Goal: Task Accomplishment & Management: Manage account settings

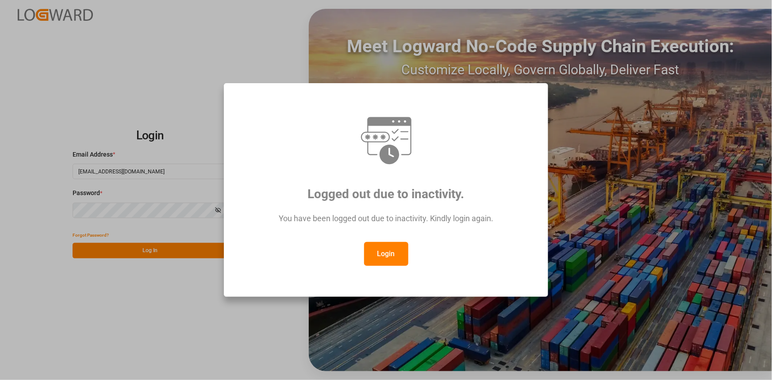
click at [396, 257] on button "Login" at bounding box center [386, 254] width 44 height 24
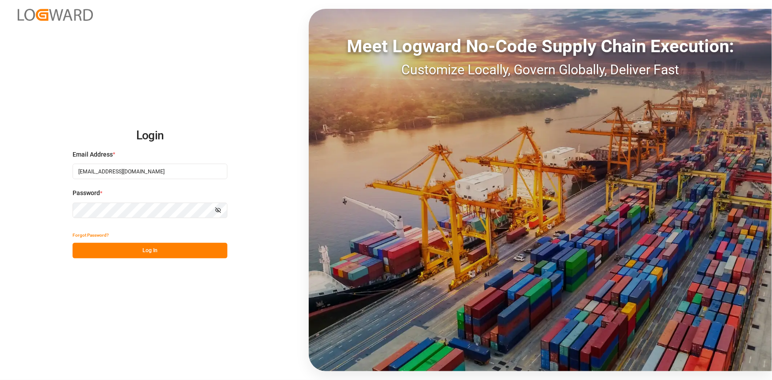
click at [212, 255] on button "Log In" at bounding box center [150, 250] width 155 height 15
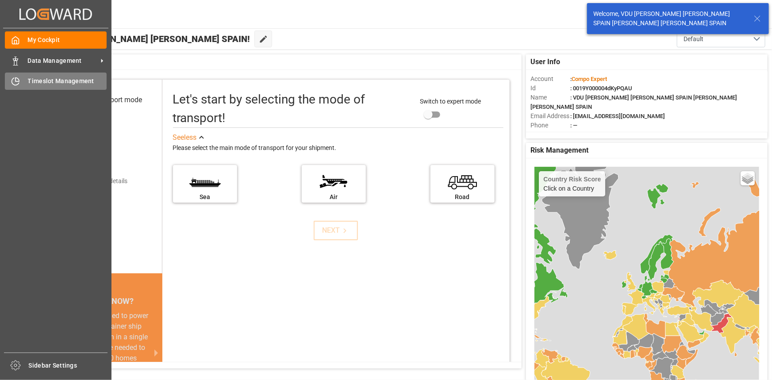
click at [11, 82] on icon at bounding box center [15, 81] width 9 height 9
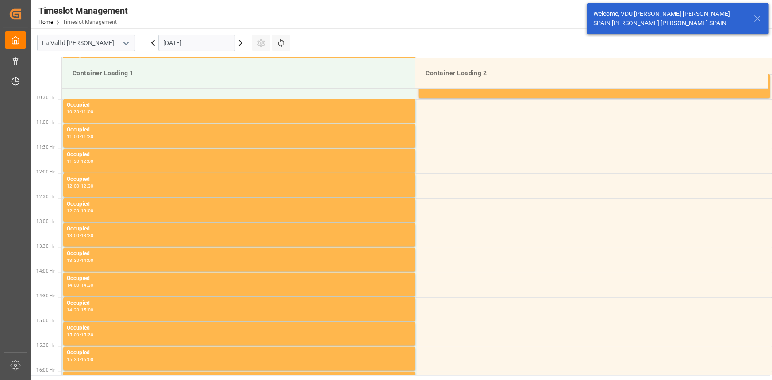
scroll to position [539, 0]
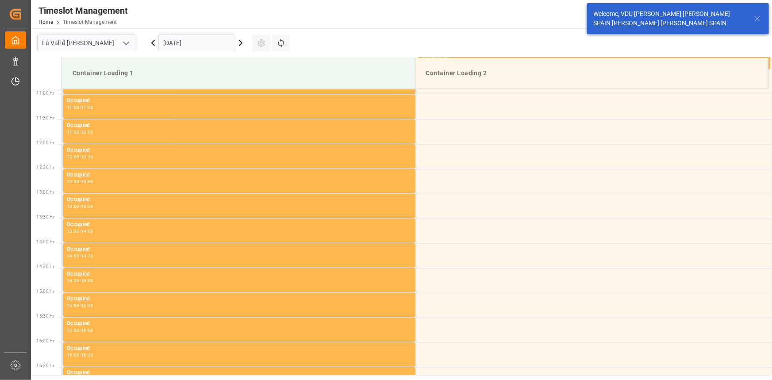
click at [218, 43] on input "11.09.2025" at bounding box center [196, 43] width 77 height 17
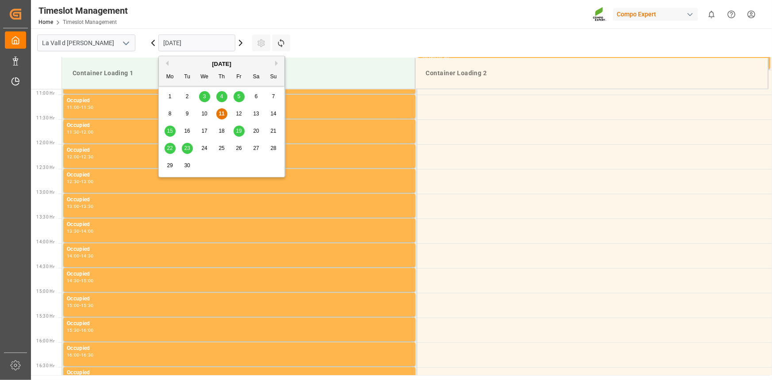
click at [225, 133] on div "18" at bounding box center [221, 131] width 11 height 11
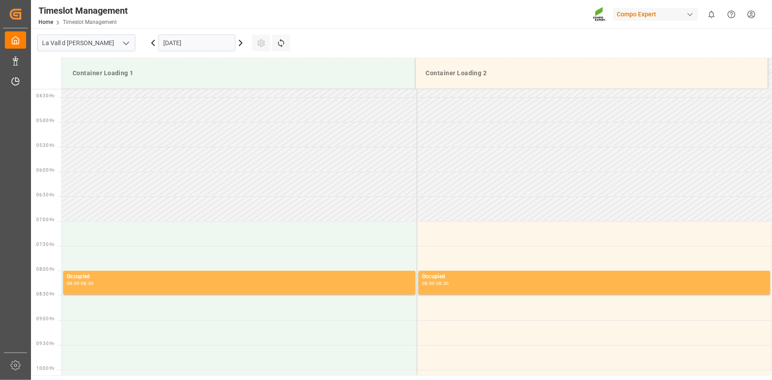
scroll to position [214, 0]
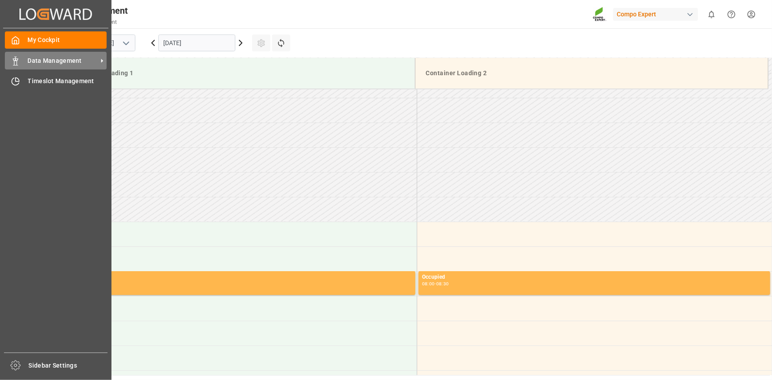
click at [27, 67] on div "Data Management Data Management" at bounding box center [56, 60] width 102 height 17
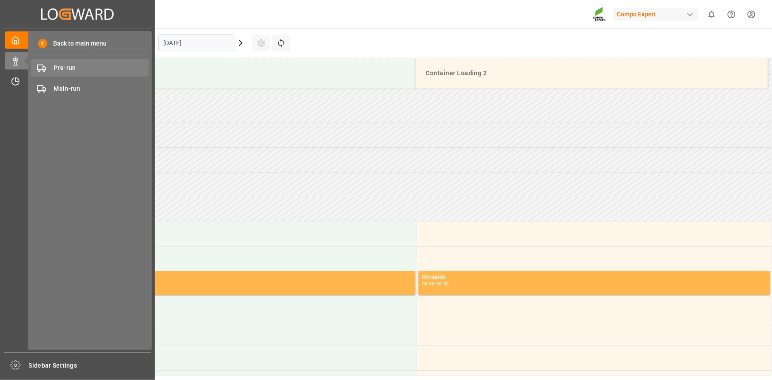
click at [82, 71] on span "Pre-run" at bounding box center [101, 67] width 95 height 9
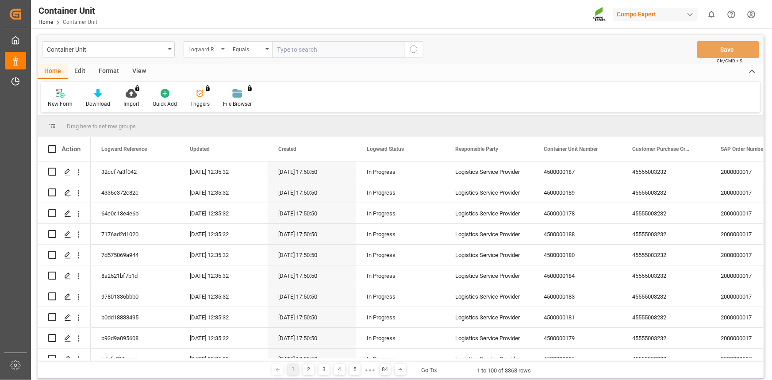
click at [219, 50] on div "Logward Reference" at bounding box center [206, 49] width 44 height 17
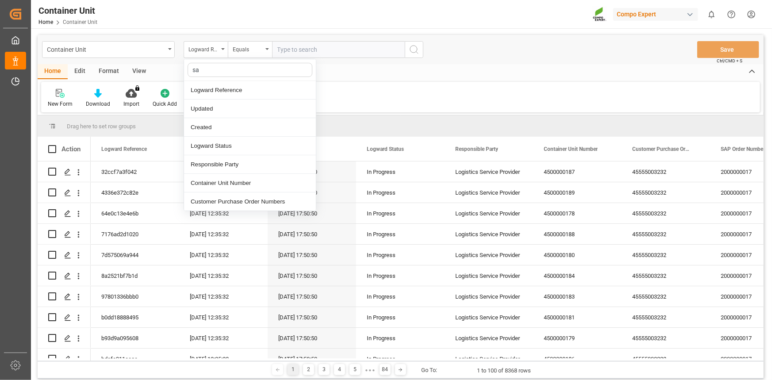
type input "sap"
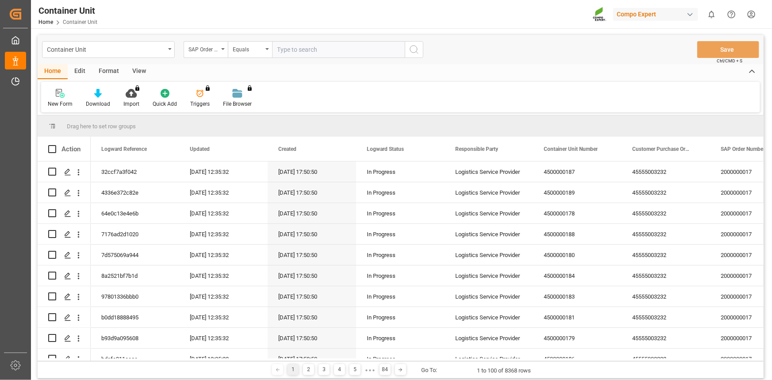
click at [311, 48] on input "text" at bounding box center [338, 49] width 133 height 17
paste input "4510362100"
type input "4510362100;"
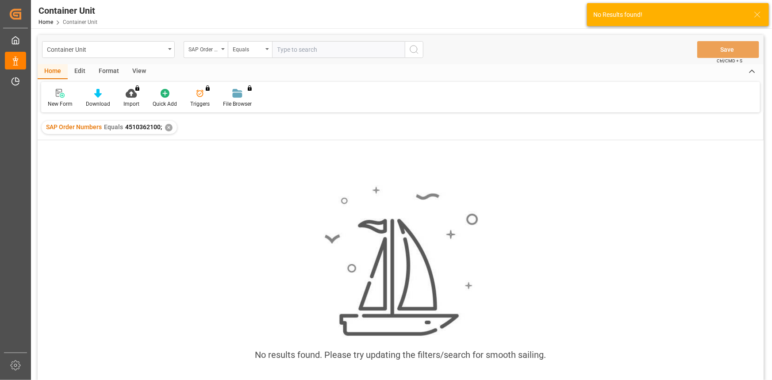
click at [254, 40] on div "Container Unit SAP Order Numbers Equals Save Ctrl/CMD + S" at bounding box center [401, 49] width 726 height 29
click at [255, 48] on div "Equals" at bounding box center [248, 48] width 30 height 10
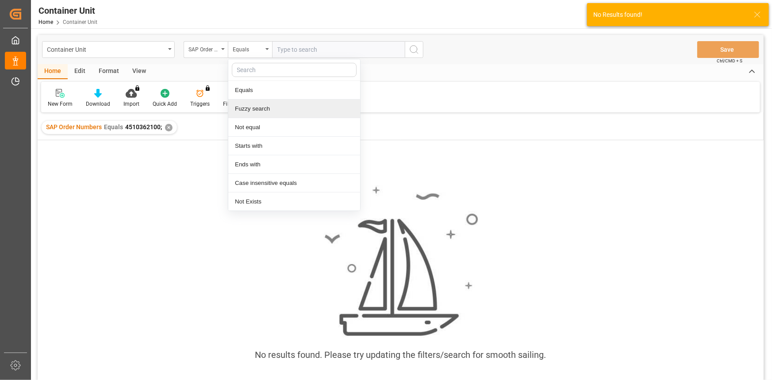
click at [257, 107] on div "Fuzzy search" at bounding box center [294, 109] width 132 height 19
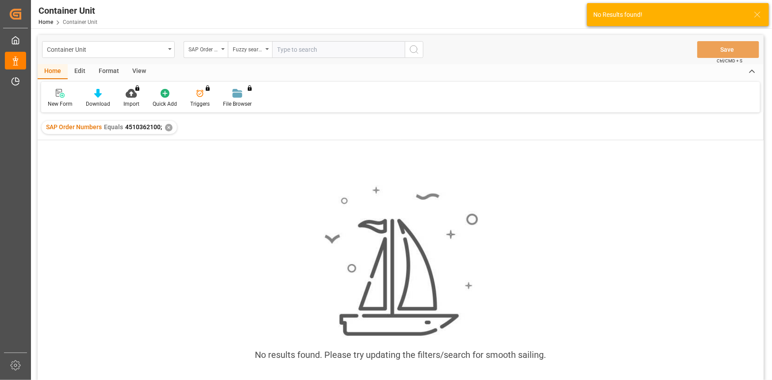
paste input "4510362100"
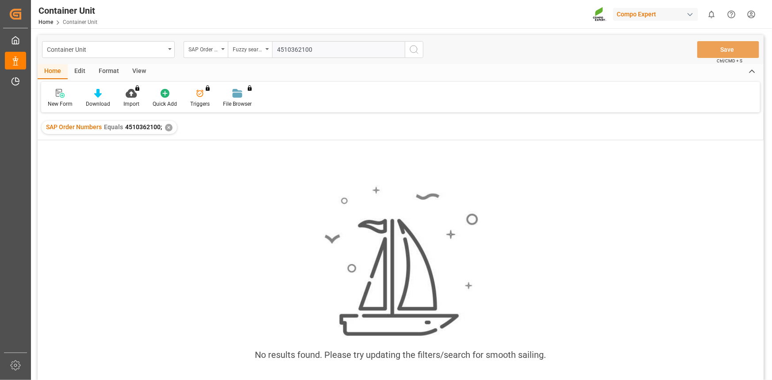
type input "4510362100"
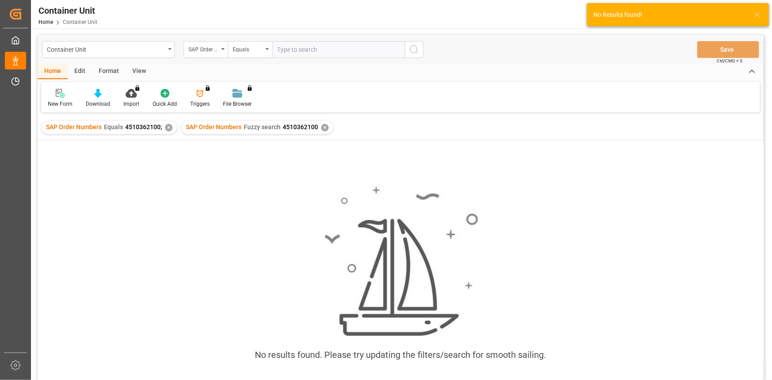
click at [169, 128] on div "✕" at bounding box center [169, 128] width 8 height 8
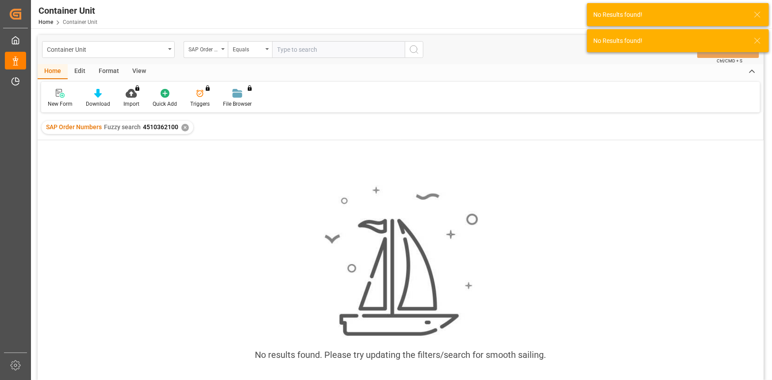
click at [335, 50] on input "text" at bounding box center [338, 49] width 133 height 17
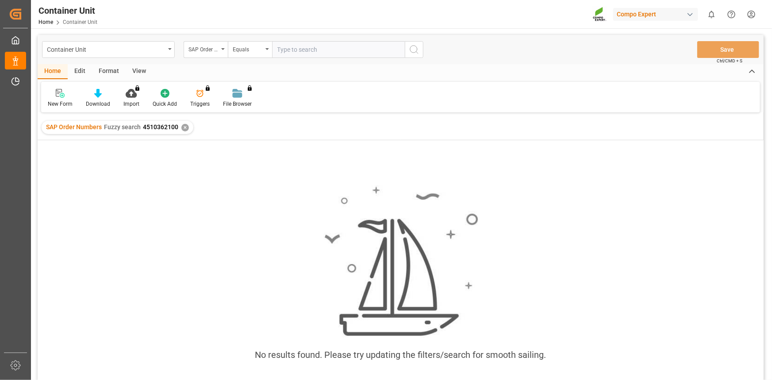
click at [315, 49] on input "text" at bounding box center [338, 49] width 133 height 17
paste input "4510362100"
type input "4510362100;"
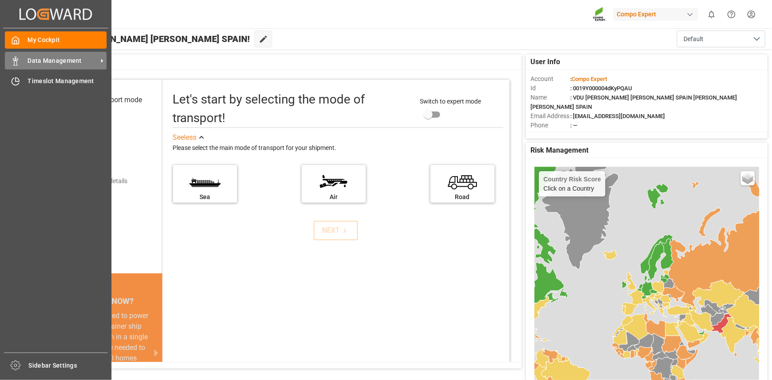
click at [59, 62] on span "Data Management" at bounding box center [63, 60] width 70 height 9
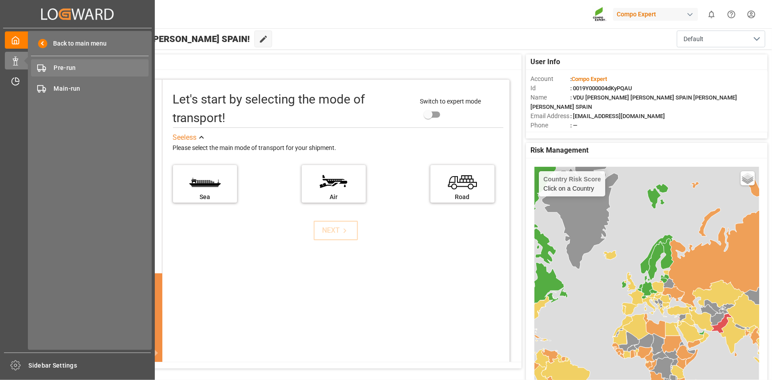
click at [92, 65] on span "Pre-run" at bounding box center [101, 67] width 95 height 9
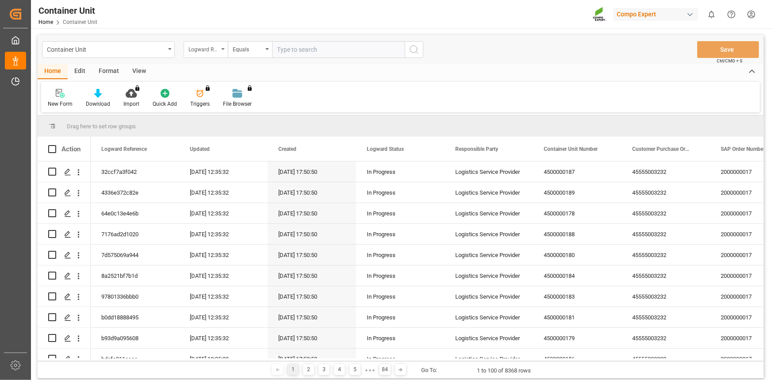
click at [191, 55] on div "Logward Reference" at bounding box center [206, 49] width 44 height 17
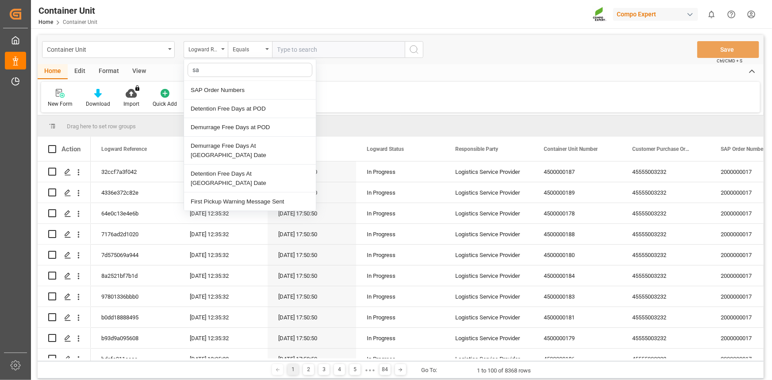
type input "sap"
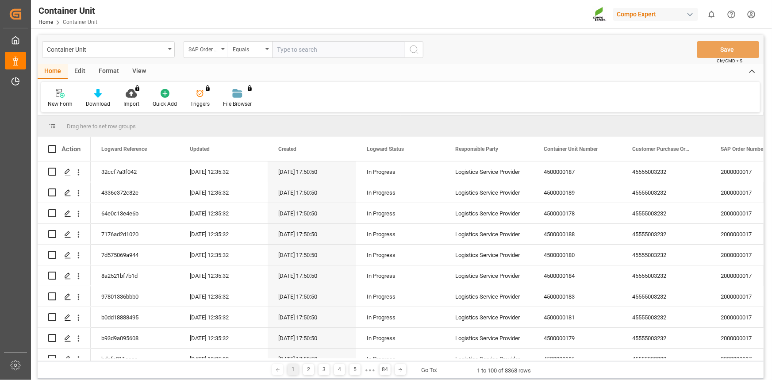
click at [331, 51] on input "text" at bounding box center [338, 49] width 133 height 17
paste input "4510362100"
type input "4510362100;"
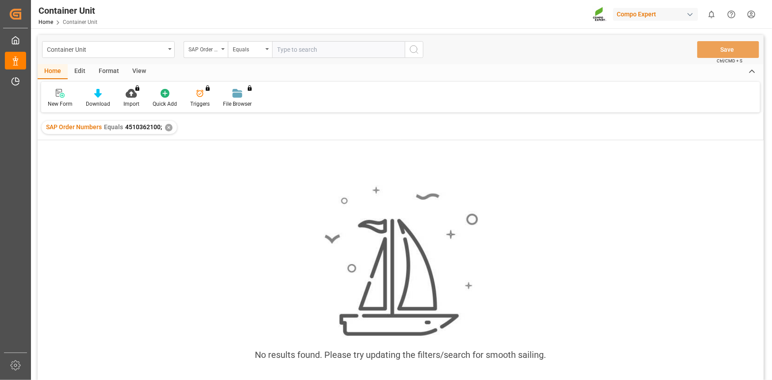
click at [169, 129] on div "✕" at bounding box center [169, 128] width 8 height 8
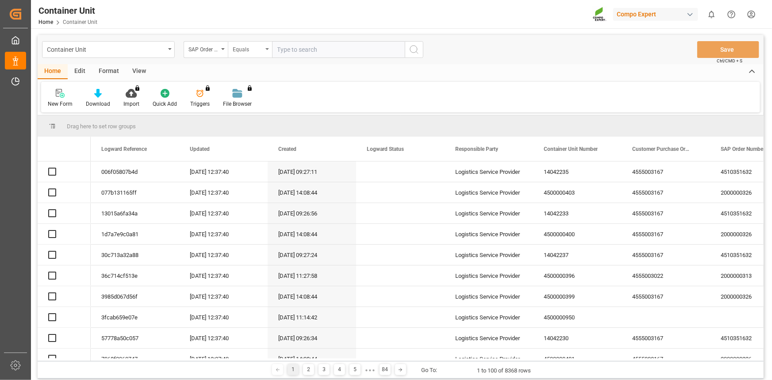
click at [250, 48] on div "Equals" at bounding box center [248, 48] width 30 height 10
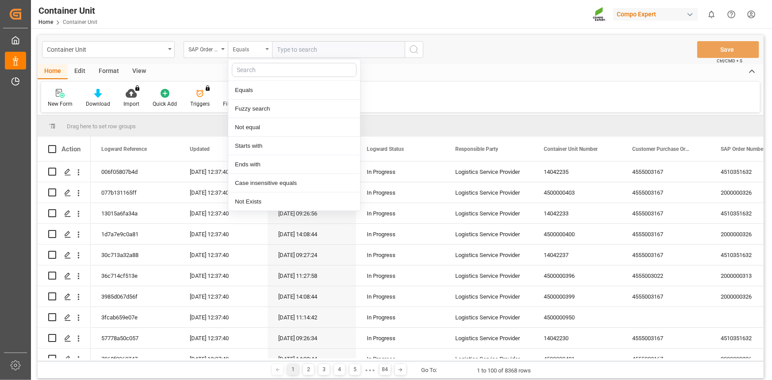
click at [250, 48] on div "Equals" at bounding box center [248, 48] width 30 height 10
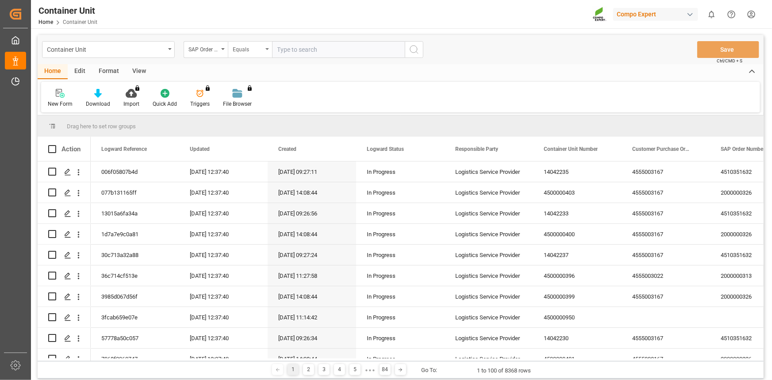
click at [250, 48] on div "Equals" at bounding box center [248, 48] width 30 height 10
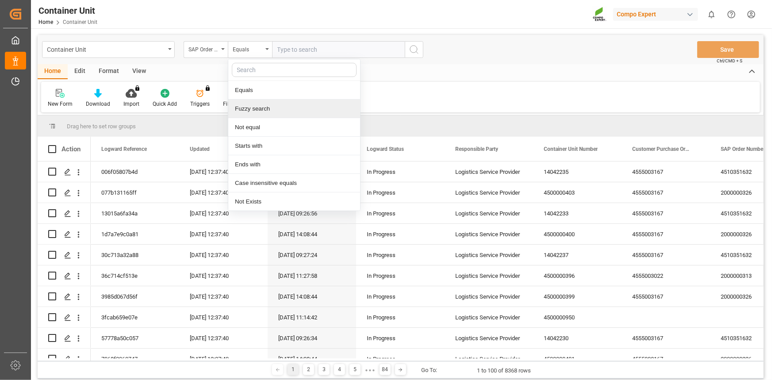
click at [258, 105] on div "Fuzzy search" at bounding box center [294, 109] width 132 height 19
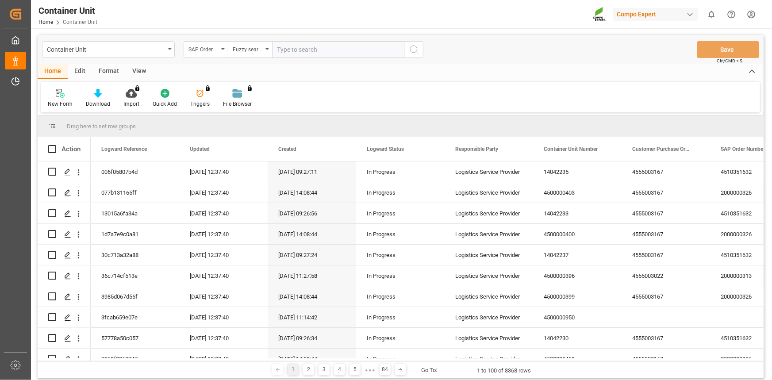
click at [311, 51] on input "text" at bounding box center [338, 49] width 133 height 17
paste input "4510362100"
type input "4510362100"
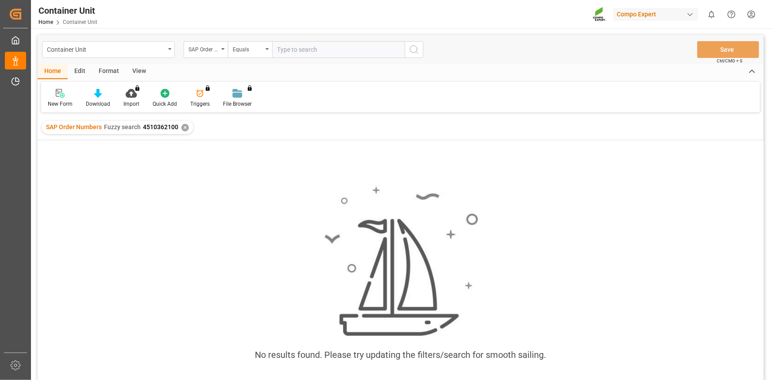
click at [162, 127] on span "4510362100" at bounding box center [160, 126] width 35 height 7
click at [163, 127] on span "4510362100" at bounding box center [160, 126] width 35 height 7
click at [173, 127] on span "4510362100" at bounding box center [160, 126] width 35 height 7
click at [178, 127] on div "SAP Order Numbers Fuzzy search 4510362100 ✕" at bounding box center [118, 127] width 152 height 13
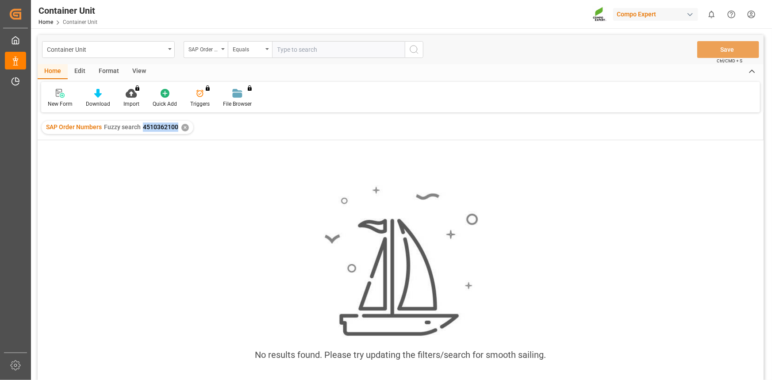
drag, startPoint x: 177, startPoint y: 127, endPoint x: 142, endPoint y: 129, distance: 35.0
click at [142, 129] on div "SAP Order Numbers Fuzzy search 4510362100" at bounding box center [112, 127] width 132 height 9
copy span "4510362100"
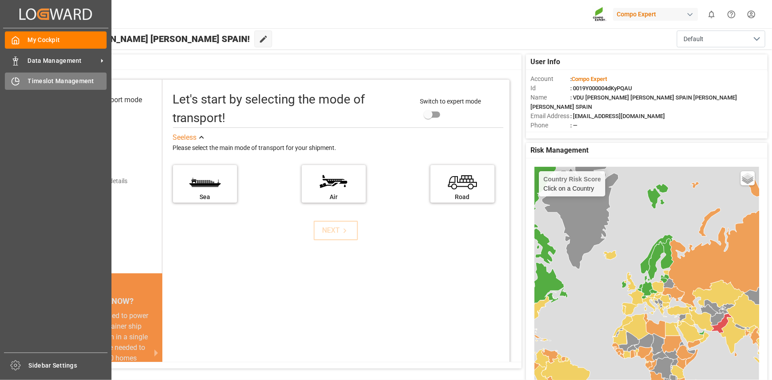
click at [45, 73] on div "Timeslot Management Timeslot Management" at bounding box center [56, 81] width 102 height 17
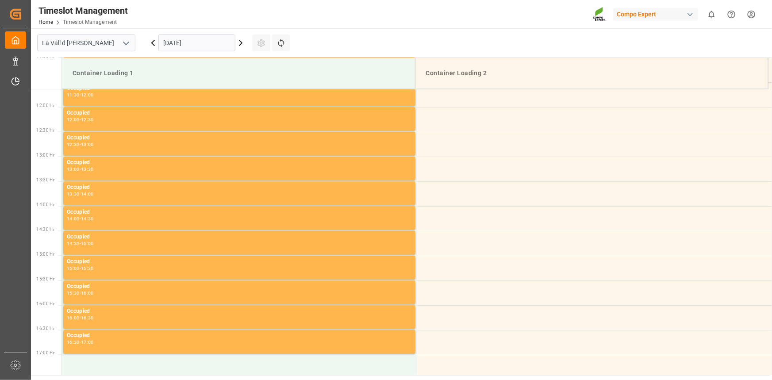
click at [175, 55] on div "[DATE]" at bounding box center [197, 42] width 111 height 29
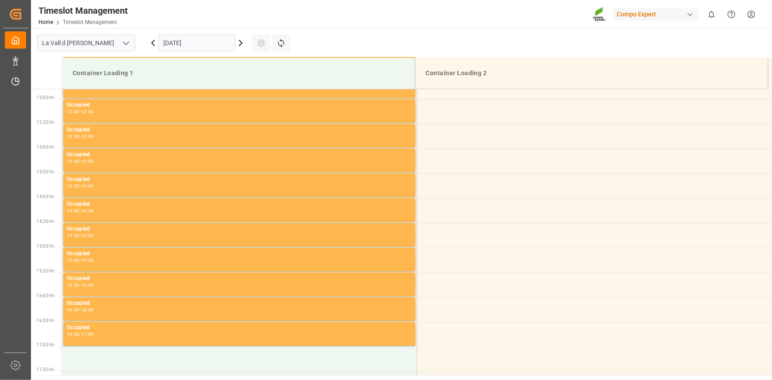
scroll to position [589, 0]
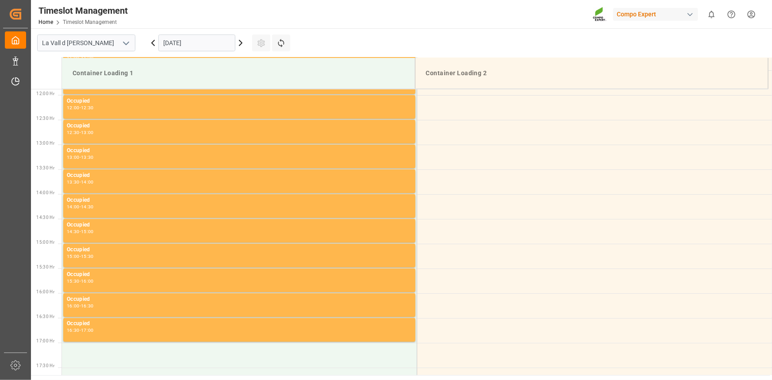
click at [178, 51] on div "[DATE]" at bounding box center [197, 42] width 111 height 29
click at [201, 45] on input "[DATE]" at bounding box center [196, 43] width 77 height 17
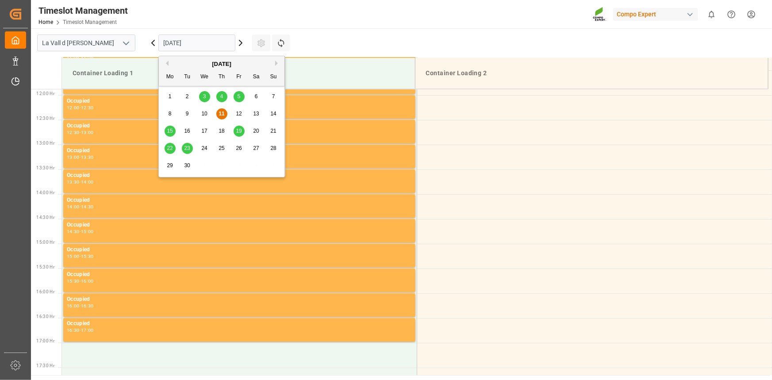
click at [281, 64] on div "[DATE]" at bounding box center [222, 64] width 126 height 9
click at [277, 63] on button "Next Month" at bounding box center [277, 63] width 5 height 5
click at [241, 97] on div "3" at bounding box center [239, 97] width 11 height 11
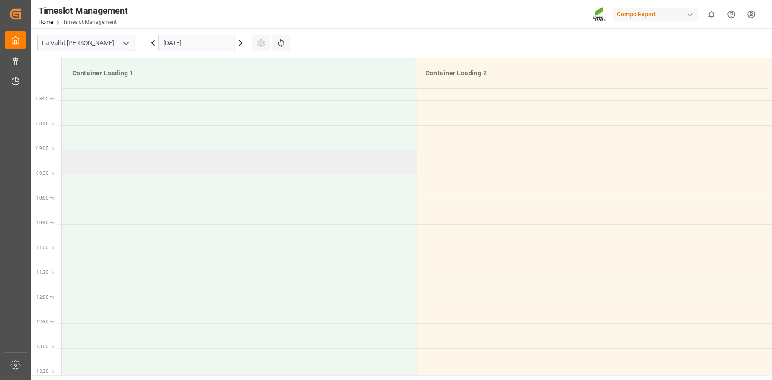
scroll to position [347, 0]
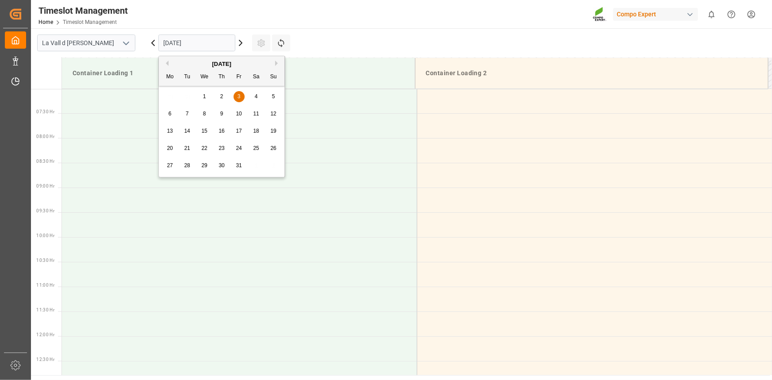
click at [197, 38] on input "03.10.2025" at bounding box center [196, 43] width 77 height 17
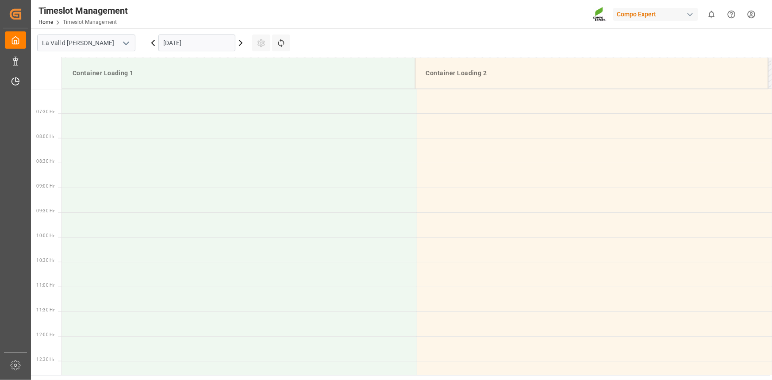
click at [316, 33] on main "La Vall d Uixo 03.10.2025 Settings Refresh Time Slots Container Loading 1 Conta…" at bounding box center [400, 201] width 739 height 347
click at [177, 46] on input "03.10.2025" at bounding box center [196, 43] width 77 height 17
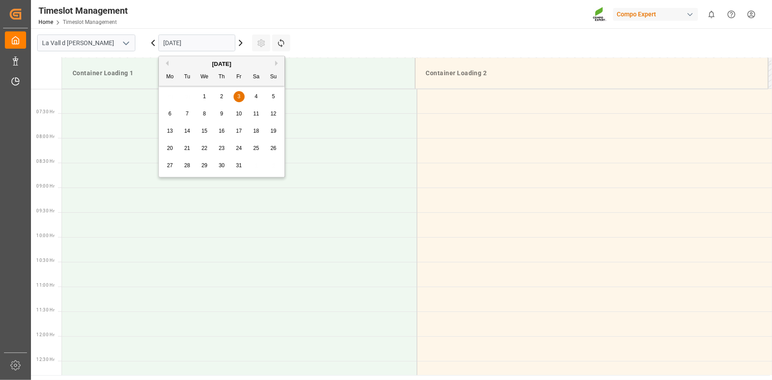
click at [166, 116] on div "6" at bounding box center [170, 114] width 11 height 11
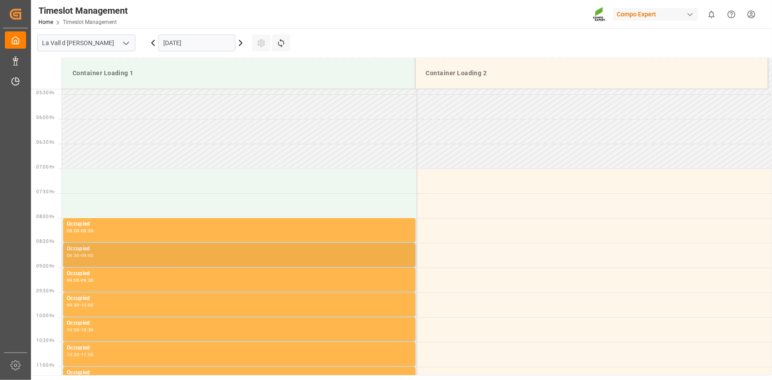
scroll to position [267, 0]
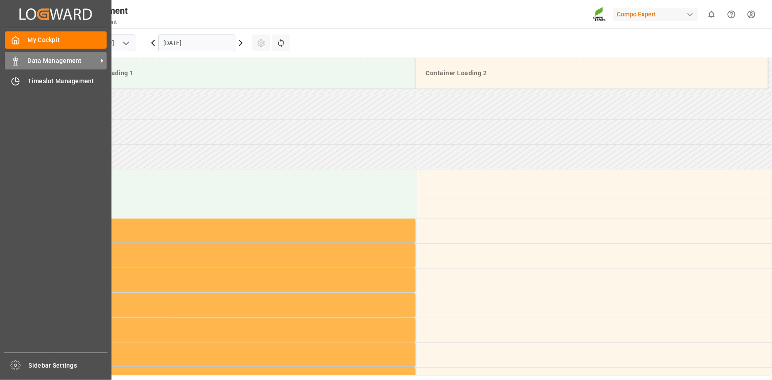
click at [92, 65] on span "Data Management" at bounding box center [63, 60] width 70 height 9
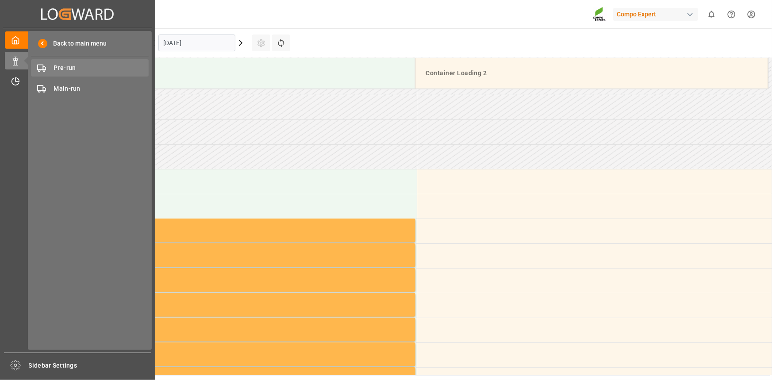
click at [124, 64] on span "Pre-run" at bounding box center [101, 67] width 95 height 9
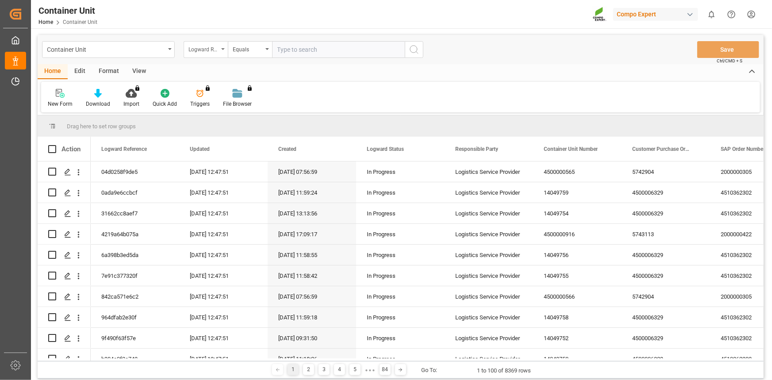
click at [203, 50] on div "Logward Reference" at bounding box center [204, 48] width 30 height 10
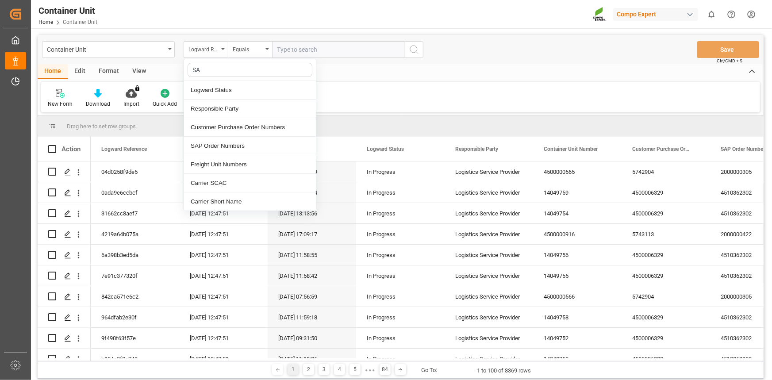
type input "SAP"
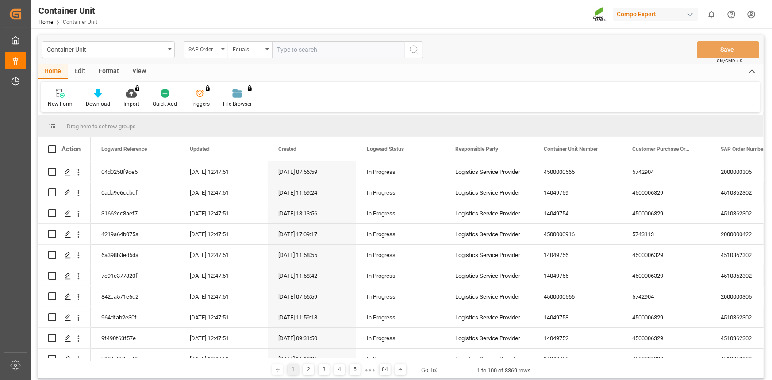
click at [292, 48] on input "text" at bounding box center [338, 49] width 133 height 17
paste input "4510362100"
type input "4510362100;"
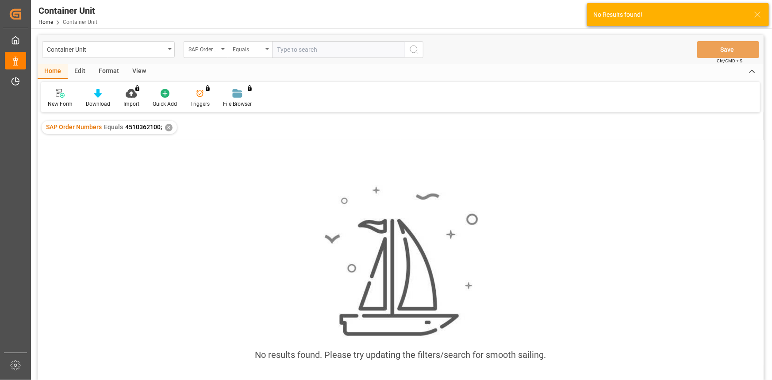
click at [240, 53] on div "Equals" at bounding box center [248, 48] width 30 height 10
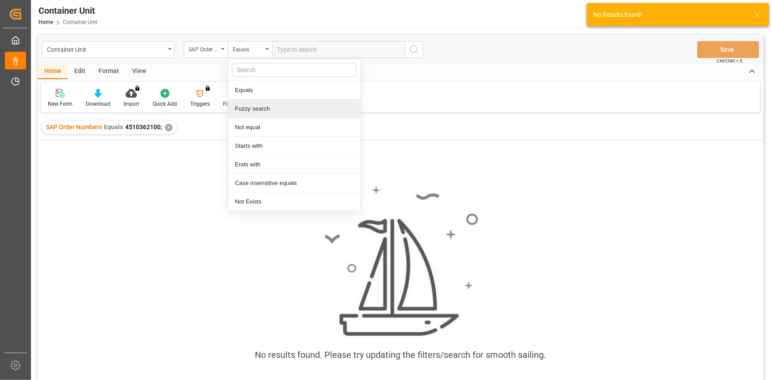
click at [246, 109] on div "Fuzzy search" at bounding box center [294, 109] width 132 height 19
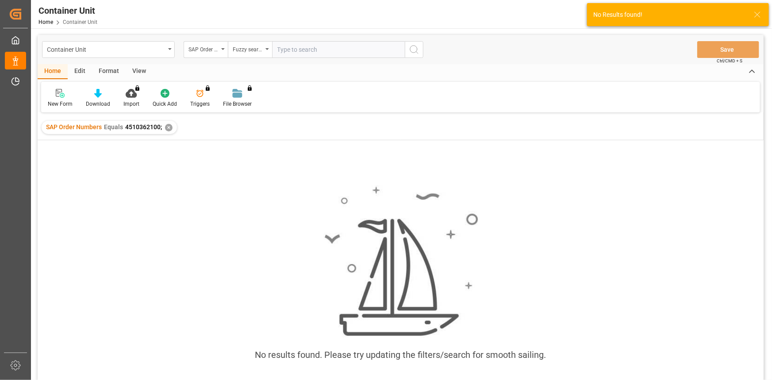
click at [170, 128] on div "✕" at bounding box center [169, 128] width 8 height 8
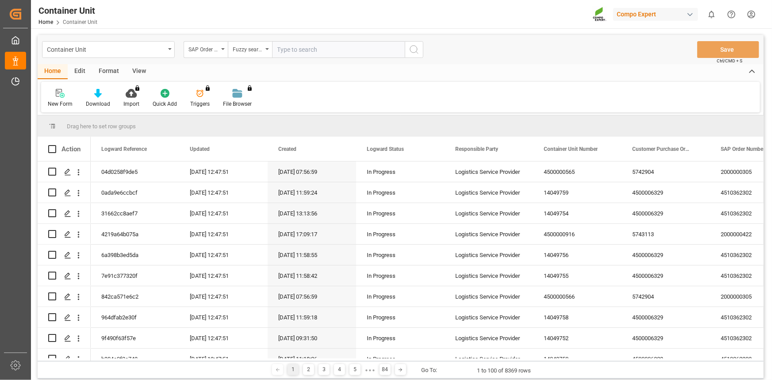
click at [303, 48] on input "text" at bounding box center [338, 49] width 133 height 17
paste input "4510362100"
type input "4510362100"
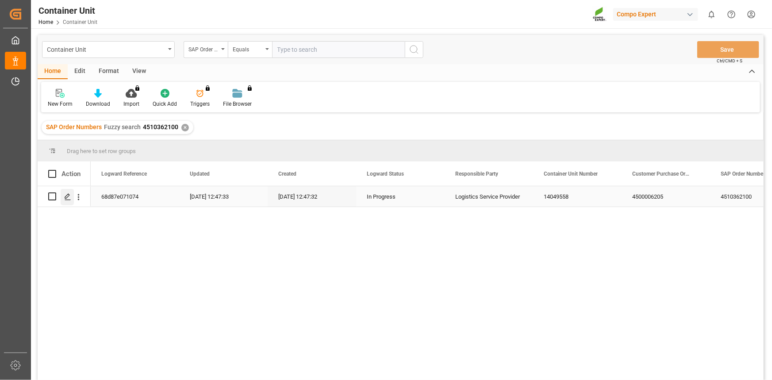
click at [66, 204] on div "Press SPACE to select this row." at bounding box center [67, 197] width 13 height 16
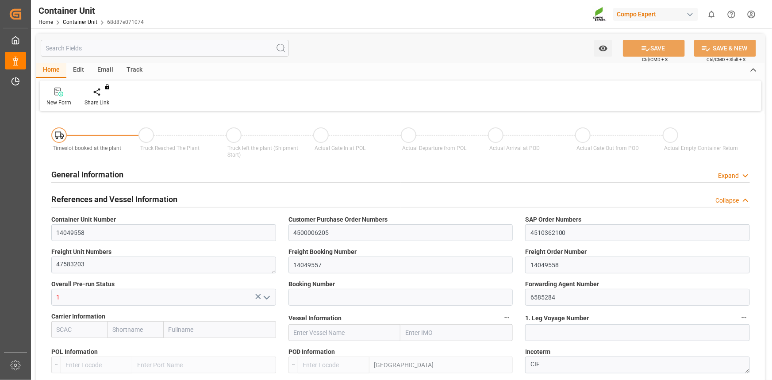
type input "ESVLC"
type input "MYPKG"
type input "0"
type input "20"
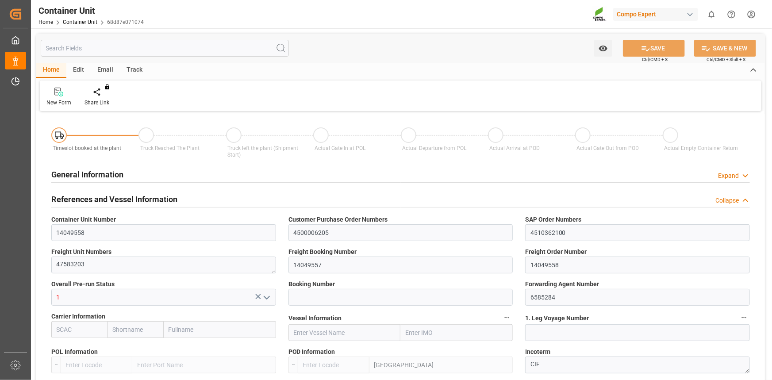
type input "24576"
type input "10.09.2025"
click at [108, 94] on div at bounding box center [104, 91] width 38 height 9
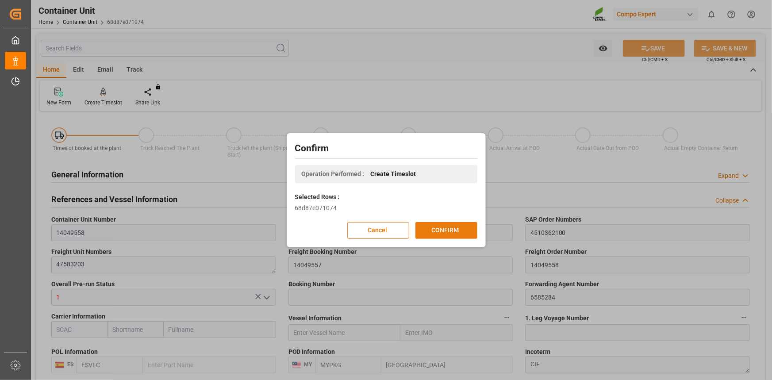
click at [444, 230] on button "CONFIRM" at bounding box center [447, 230] width 62 height 17
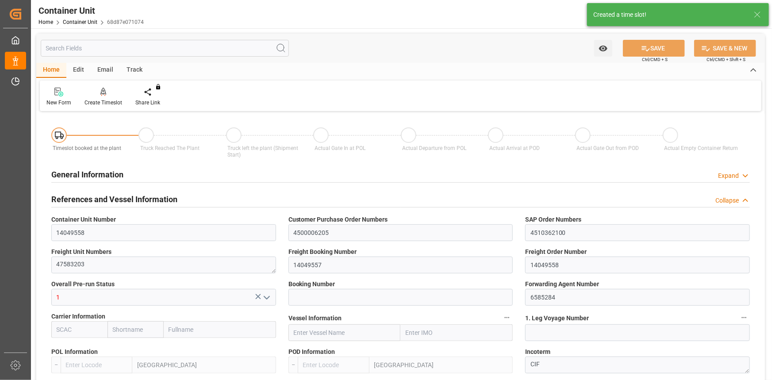
type input "ESVLC"
type input "MYPKG"
type input "7"
type input "0"
type input "7"
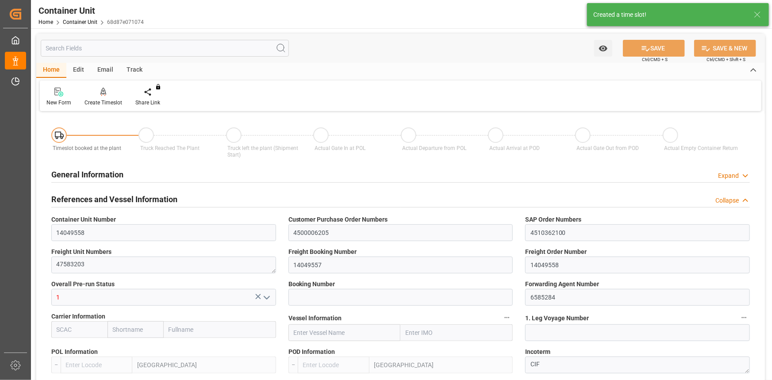
type input "0"
type input "20"
type input "24576"
type input "10.09.2025"
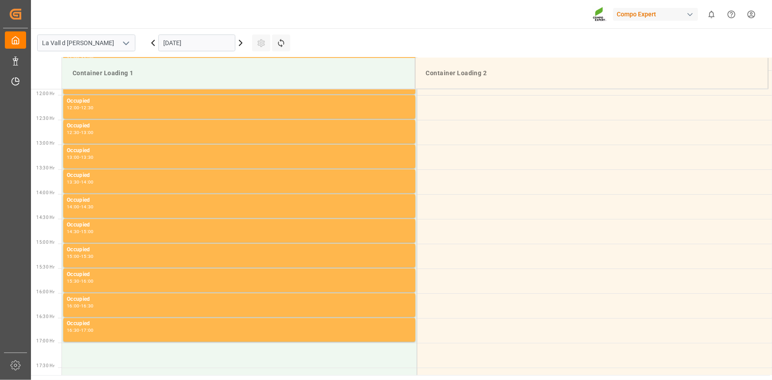
scroll to position [589, 0]
click at [208, 48] on input "[DATE]" at bounding box center [196, 43] width 77 height 17
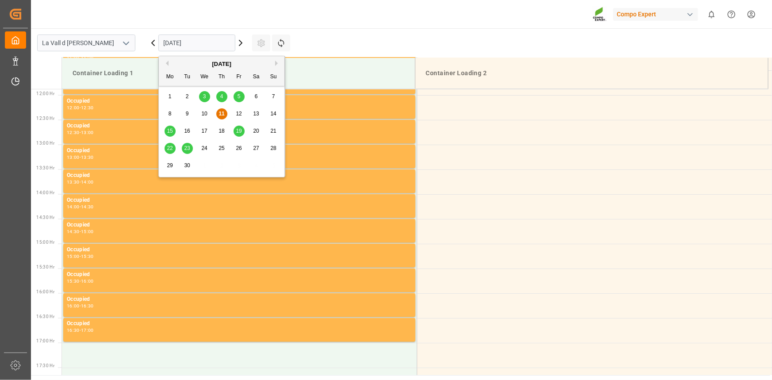
click at [223, 131] on span "18" at bounding box center [222, 131] width 6 height 6
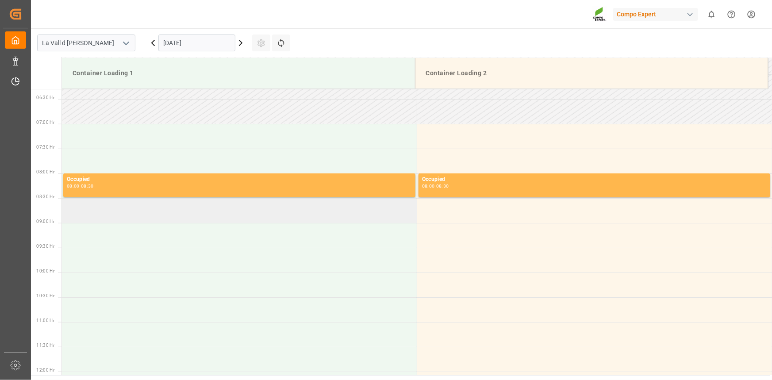
scroll to position [307, 0]
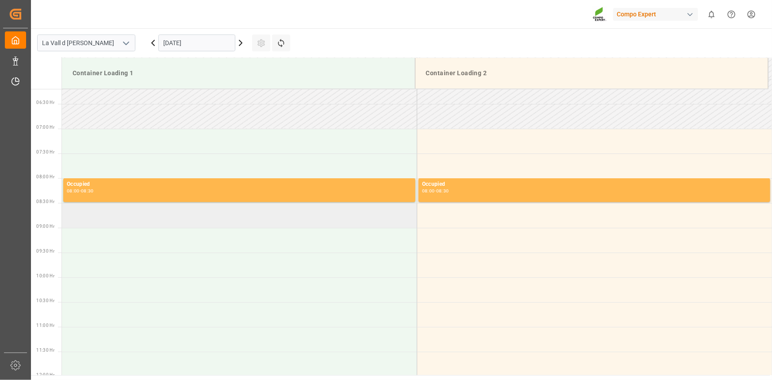
click at [111, 212] on td at bounding box center [239, 215] width 355 height 25
click at [219, 213] on td at bounding box center [239, 215] width 355 height 25
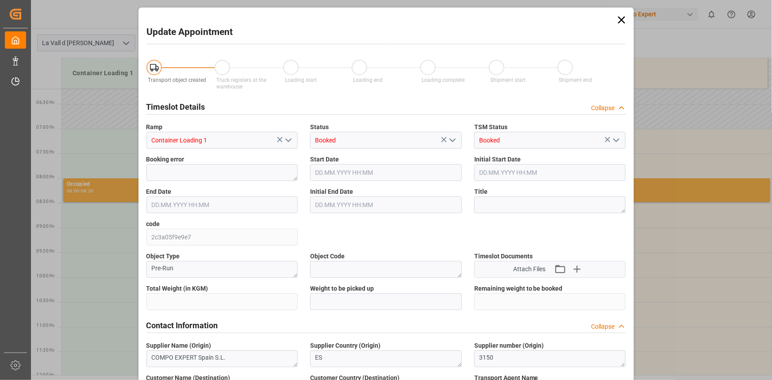
type input "24576"
type input "20"
type input "[DATE] 08:30"
type input "[DATE] 09:00"
type input "[DATE] 10:50"
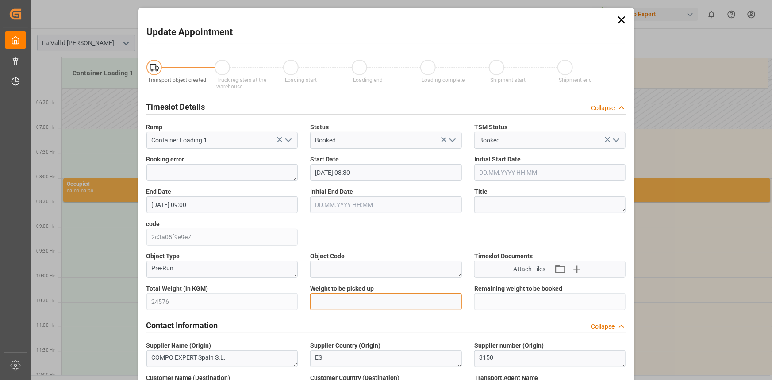
click at [350, 303] on input "text" at bounding box center [386, 301] width 152 height 17
paste input "24576"
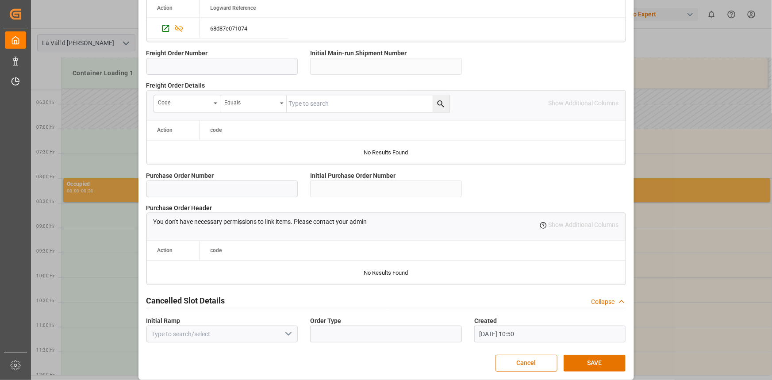
scroll to position [786, 0]
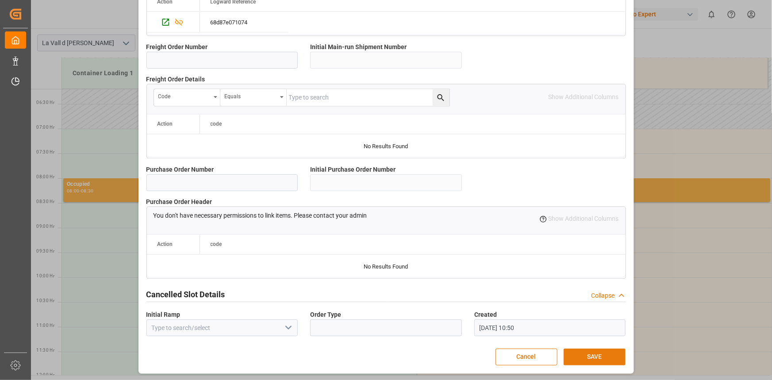
type input "24576"
click at [608, 354] on button "SAVE" at bounding box center [595, 357] width 62 height 17
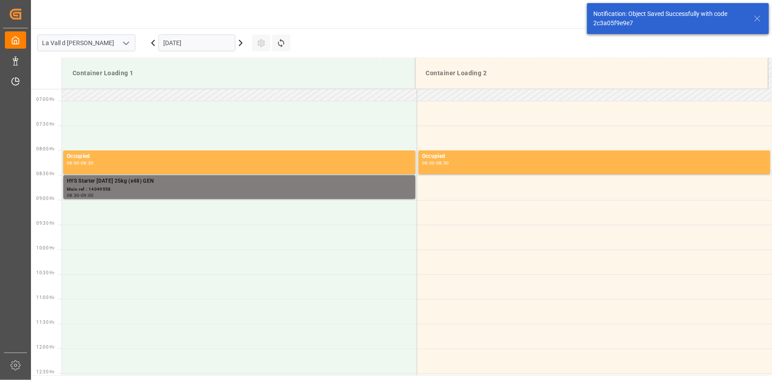
scroll to position [341, 0]
